Goal: Transaction & Acquisition: Purchase product/service

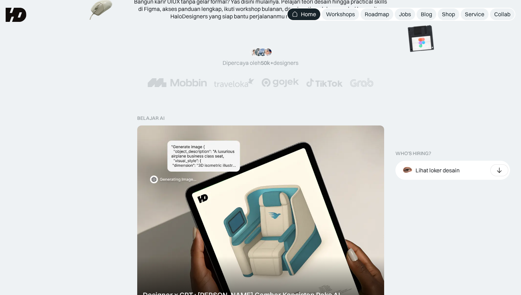
scroll to position [118, 0]
click at [430, 173] on div "Lihat loker desain" at bounding box center [437, 169] width 44 height 7
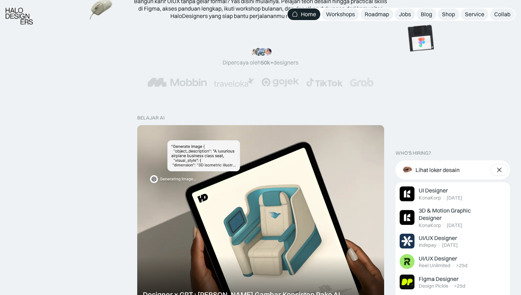
scroll to position [184, 0]
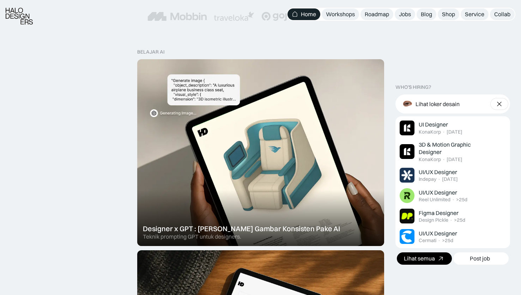
click at [438, 257] on icon at bounding box center [441, 259] width 10 height 10
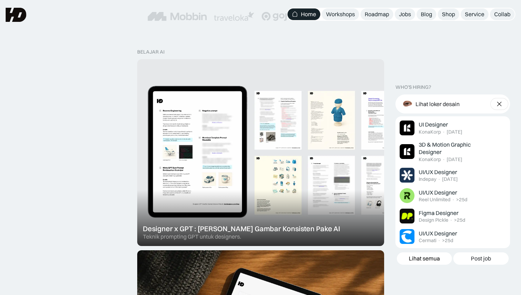
scroll to position [170, 0]
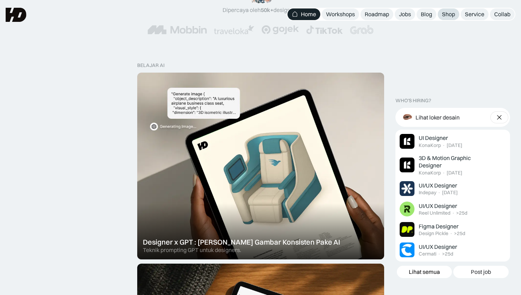
click at [444, 14] on div "Shop" at bounding box center [448, 14] width 13 height 7
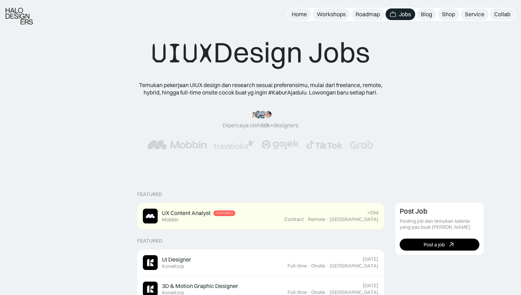
scroll to position [111, 0]
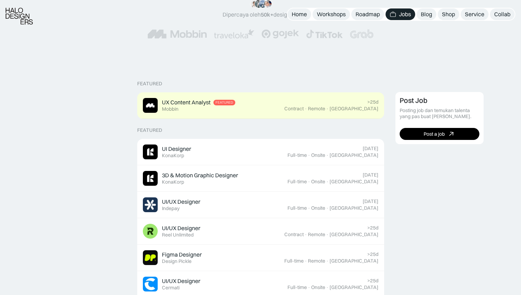
click at [257, 99] on div "UX Content Analyst Featured Mobbin" at bounding box center [213, 105] width 141 height 15
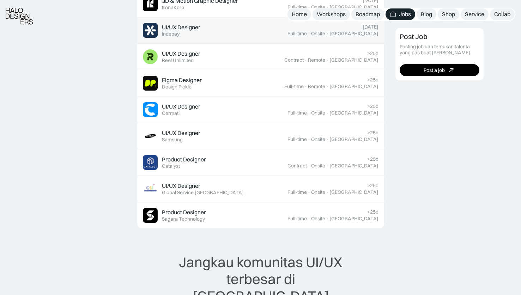
scroll to position [286, 0]
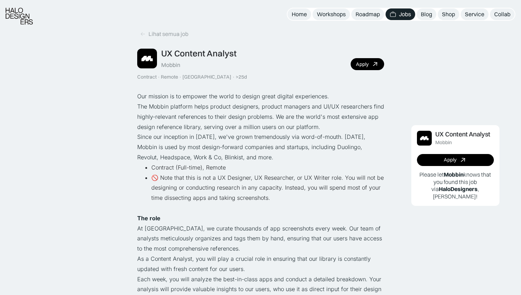
scroll to position [9, 0]
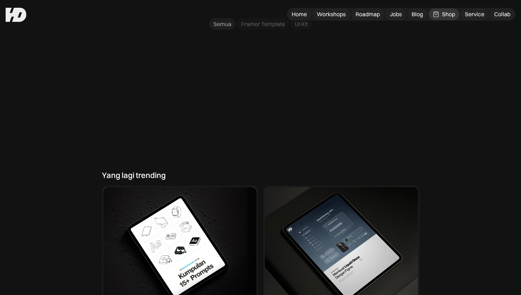
scroll to position [484, 0]
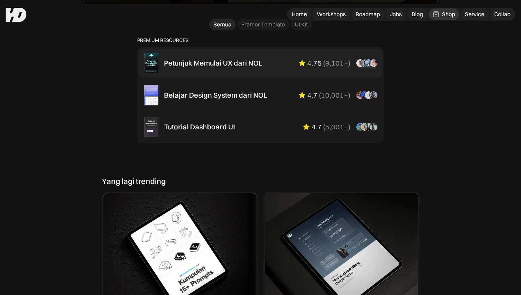
click at [205, 58] on div "Petunjuk Memulai UX dari NOL 4.75 ( 9,101+ ) “Overall mini book nya sudah lengk…" at bounding box center [260, 63] width 233 height 20
